Goal: Task Accomplishment & Management: Manage account settings

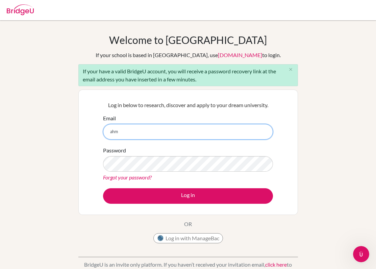
type input "ahmudkhosa2026@las.edu.pk"
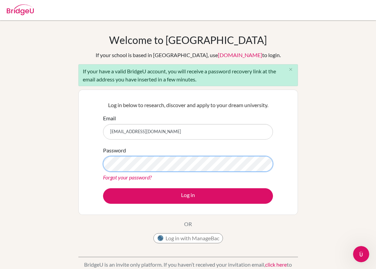
click at [103, 188] on button "Log in" at bounding box center [188, 196] width 170 height 16
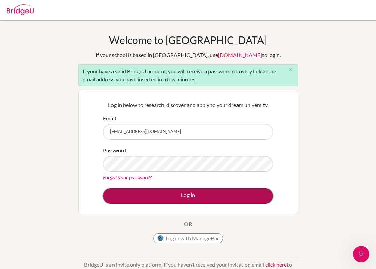
click at [185, 197] on button "Log in" at bounding box center [188, 196] width 170 height 16
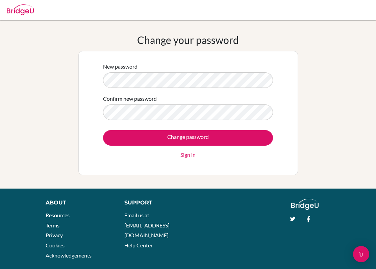
click at [103, 130] on input "Change password" at bounding box center [188, 138] width 170 height 16
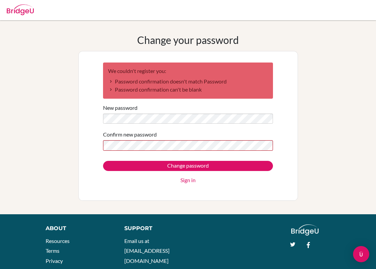
click at [149, 151] on form "We couldn't register you: Password confirmation doesn't match Password Password…" at bounding box center [188, 123] width 170 height 122
click at [103, 161] on input "Change password" at bounding box center [188, 166] width 170 height 10
